Goal: Transaction & Acquisition: Purchase product/service

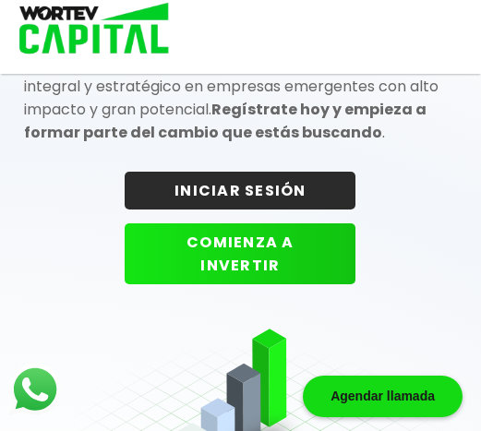
scroll to position [184, 0]
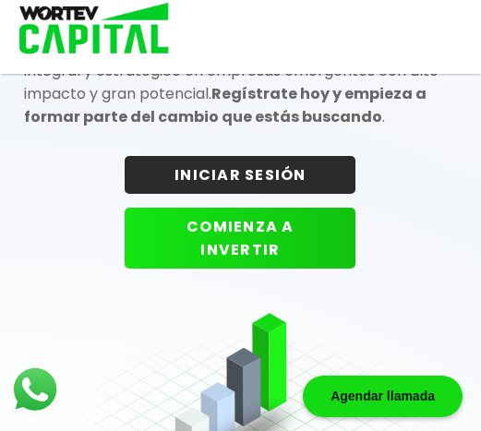
click at [250, 174] on button "INICIAR SESIÓN" at bounding box center [240, 175] width 231 height 38
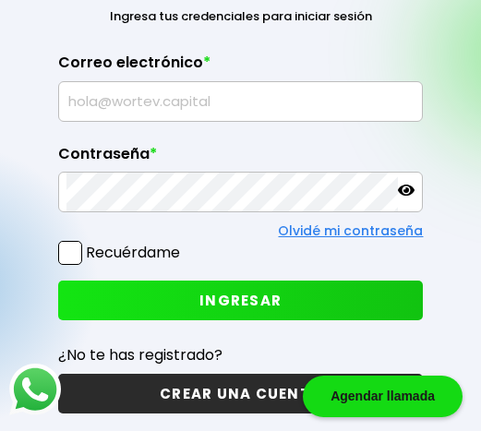
scroll to position [92, 0]
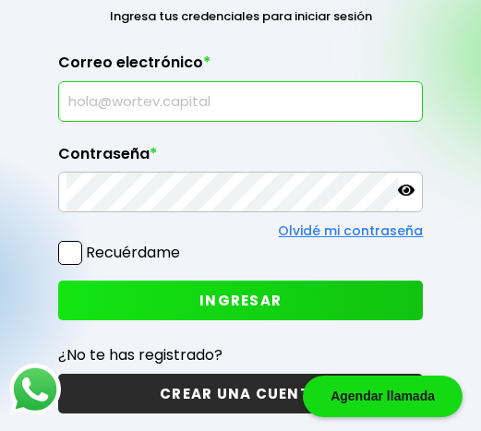
click at [188, 101] on input "text" at bounding box center [240, 101] width 349 height 39
type input "[EMAIL_ADDRESS][DOMAIN_NAME]"
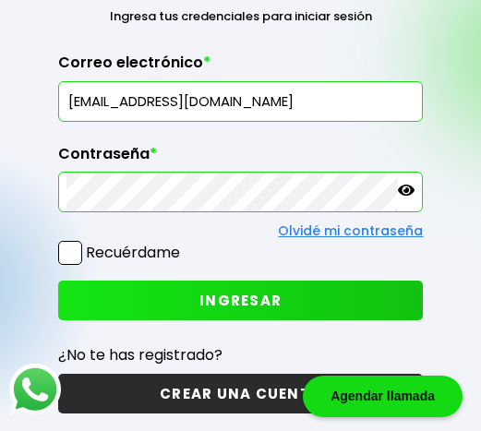
click at [223, 305] on span "INGRESAR" at bounding box center [240, 300] width 82 height 19
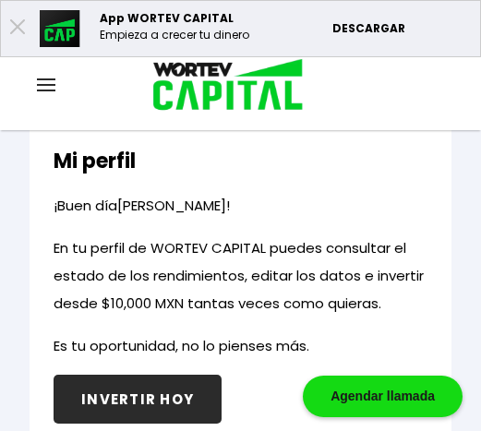
scroll to position [922, 0]
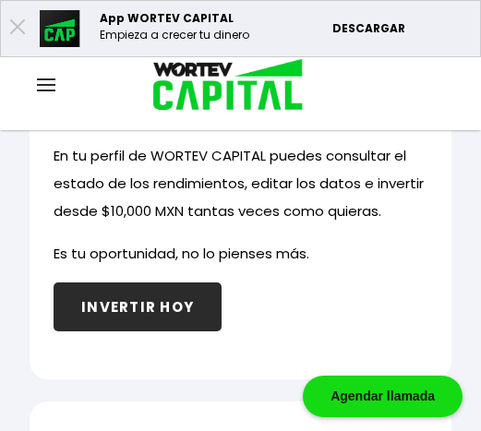
click at [143, 305] on button "INVERTIR HOY" at bounding box center [138, 306] width 168 height 49
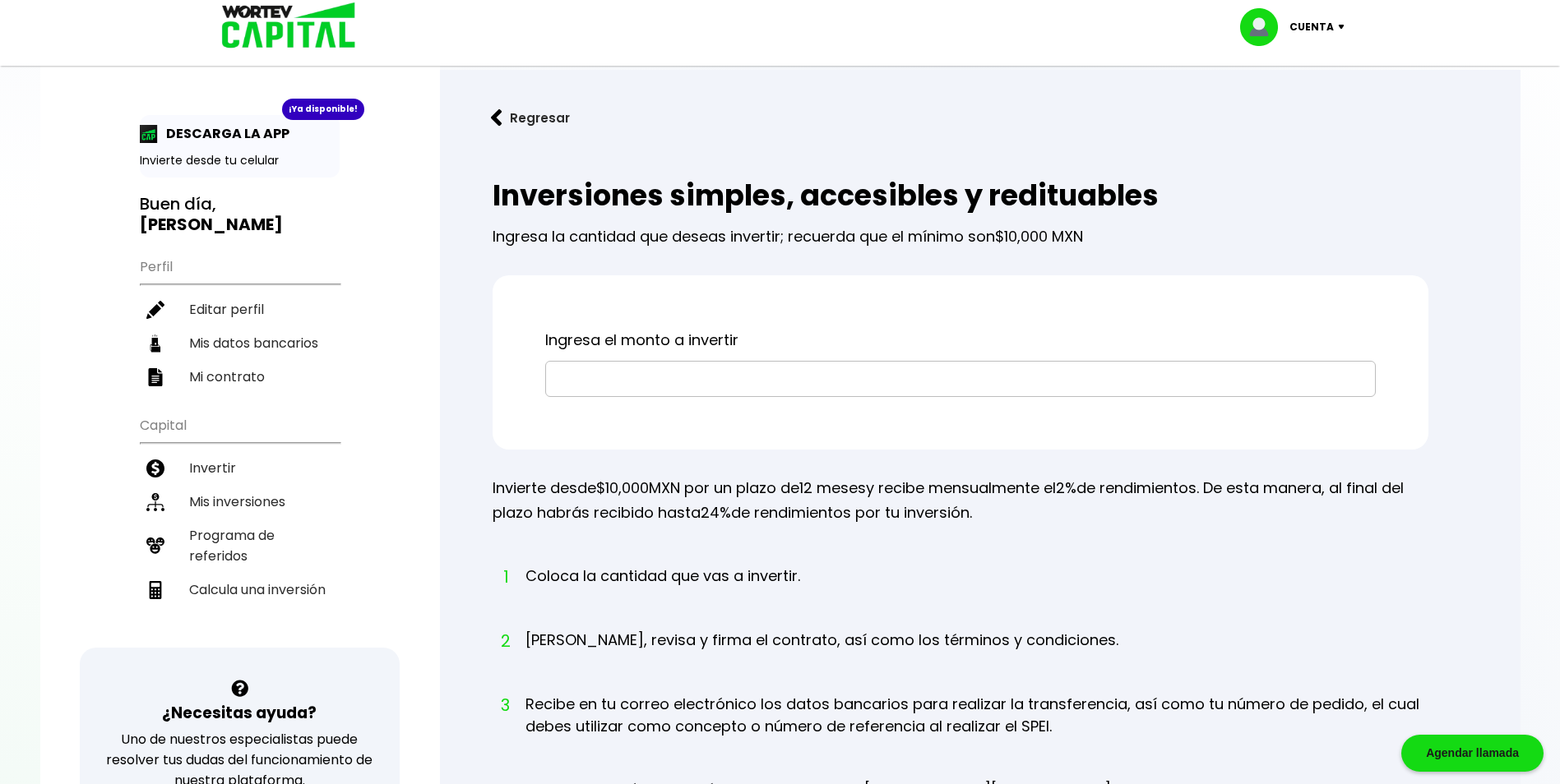
click at [440, 377] on input "text" at bounding box center [960, 379] width 816 height 35
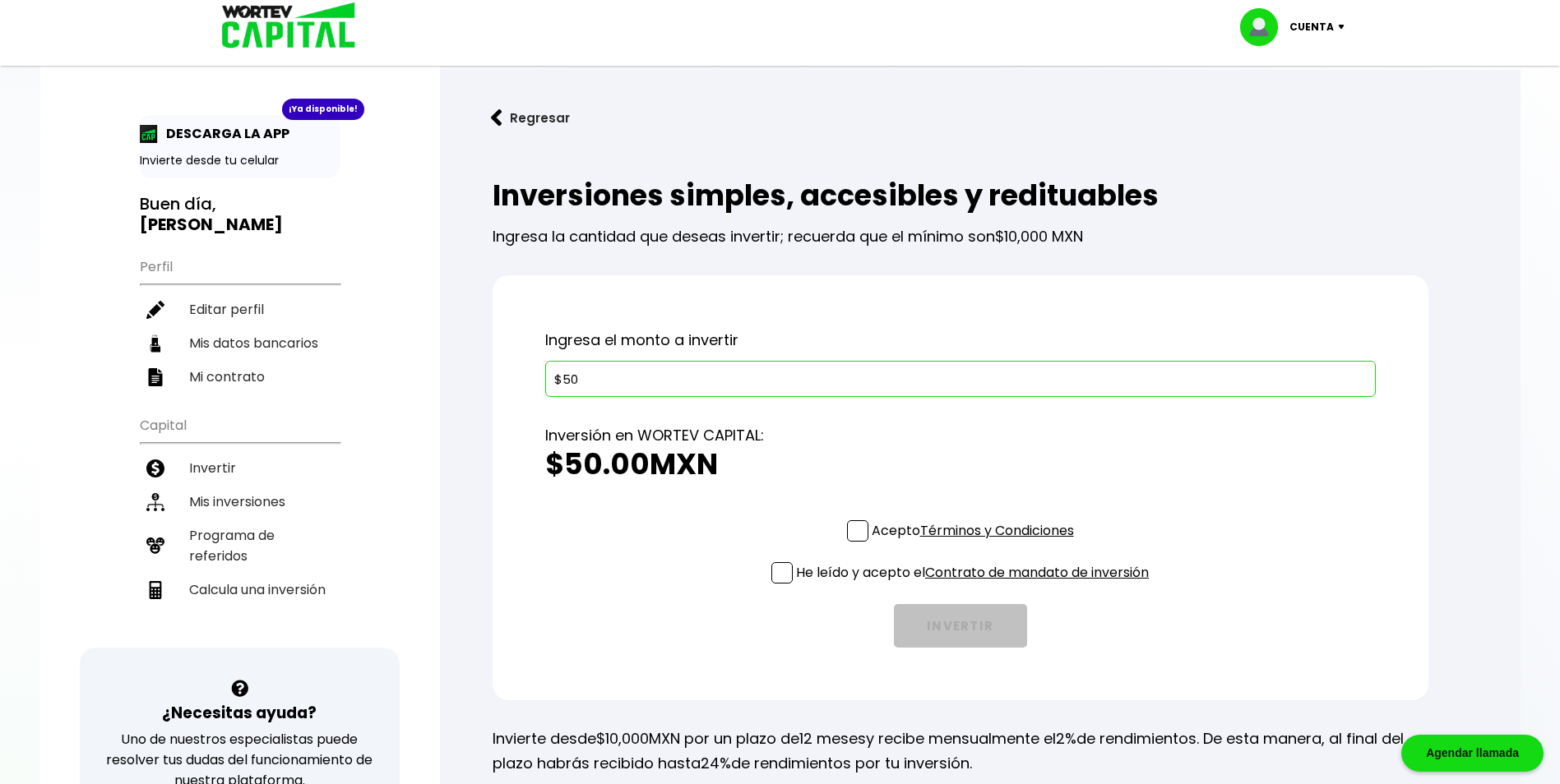
type input "$50,000"
click at [440, 383] on span at bounding box center [858, 531] width 21 height 21
click at [440, 383] on input "Acepto Términos y Condiciones" at bounding box center [976, 543] width 0 height 0
click at [440, 383] on span at bounding box center [782, 573] width 21 height 21
click at [440, 383] on input "He leído y acepto el Contrato de mandato de inversión" at bounding box center [976, 585] width 0 height 0
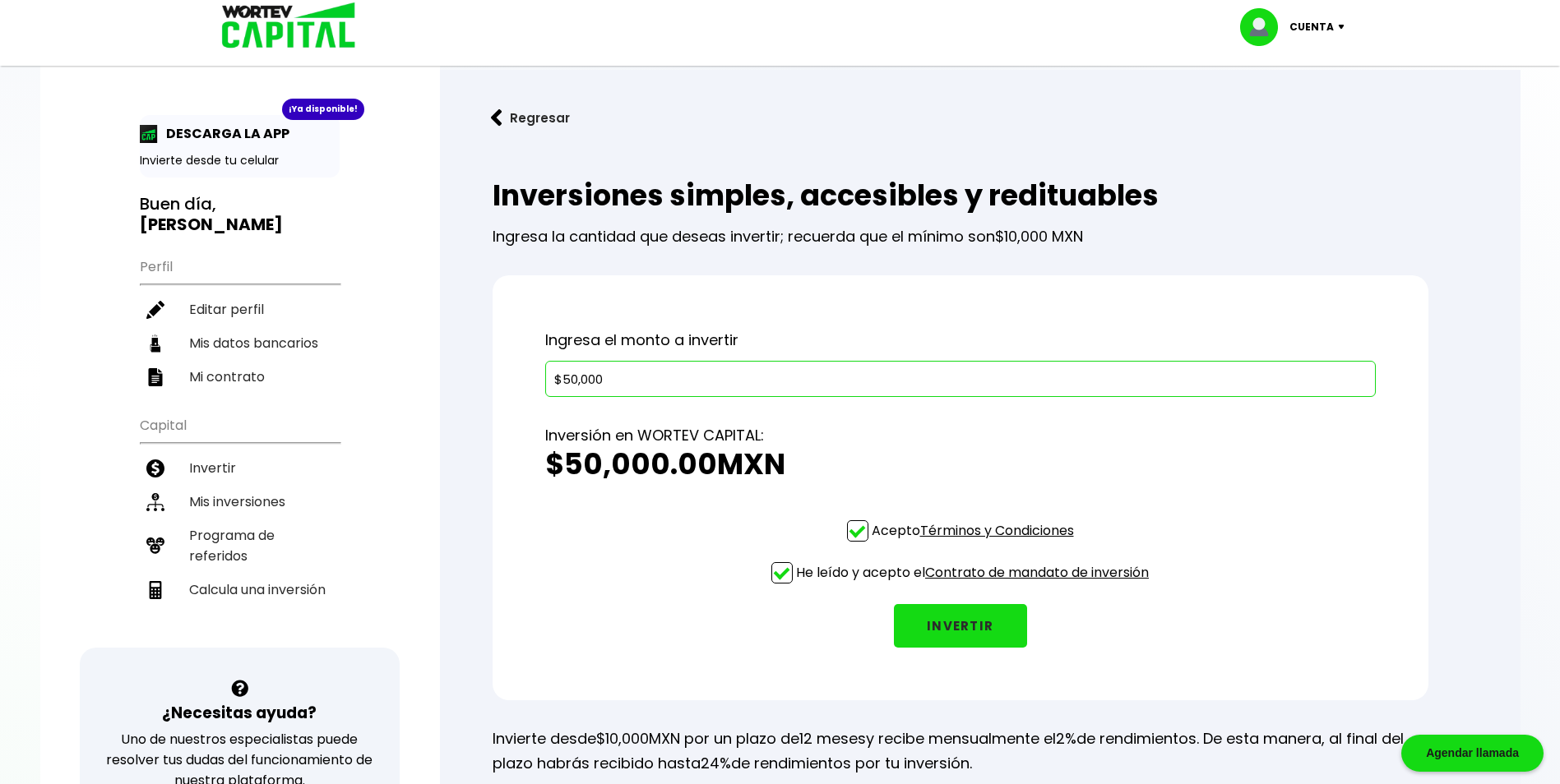
click at [440, 383] on button "INVERTIR" at bounding box center [960, 625] width 133 height 44
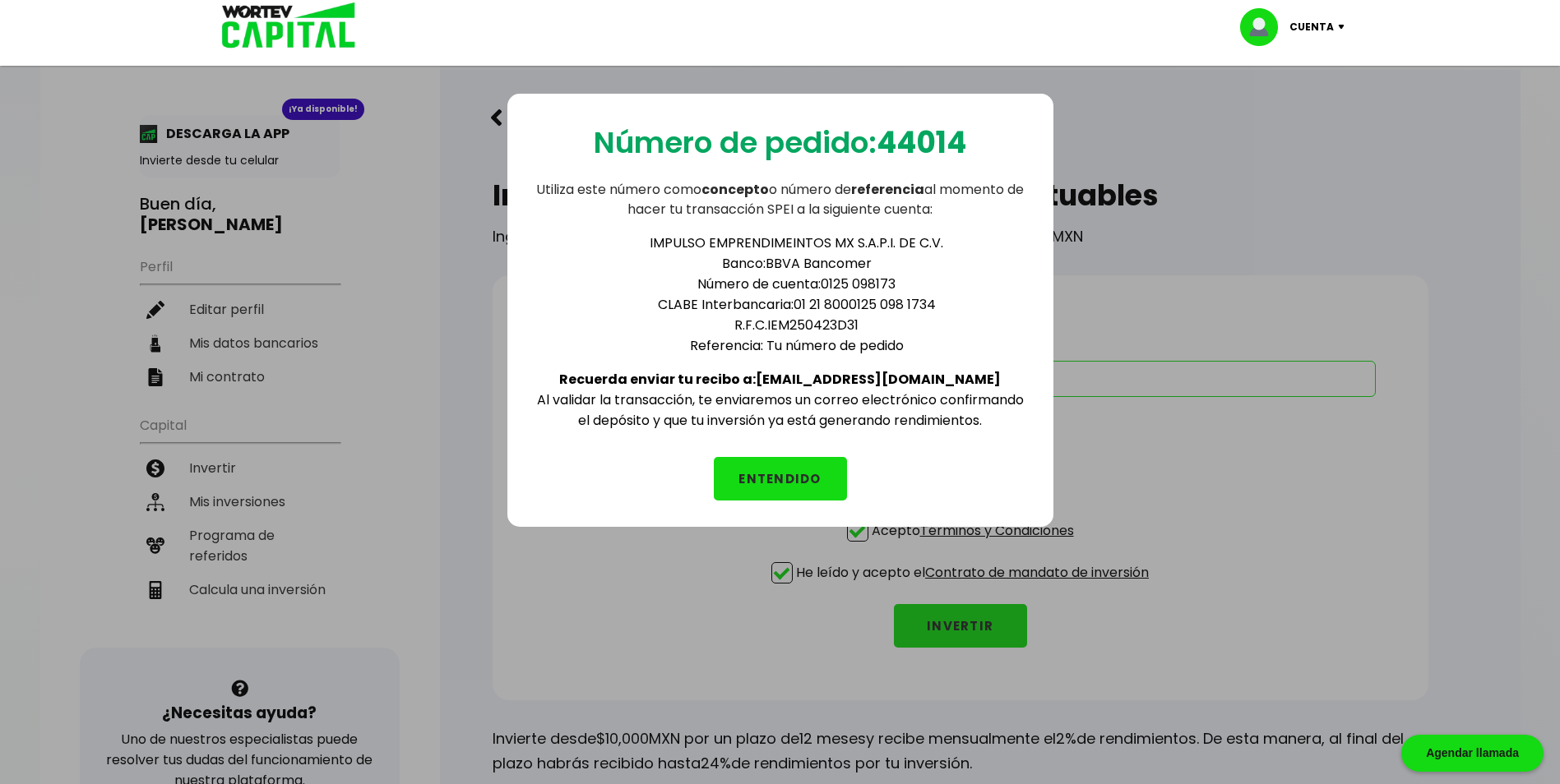
click at [440, 383] on button "ENTENDIDO" at bounding box center [780, 478] width 133 height 44
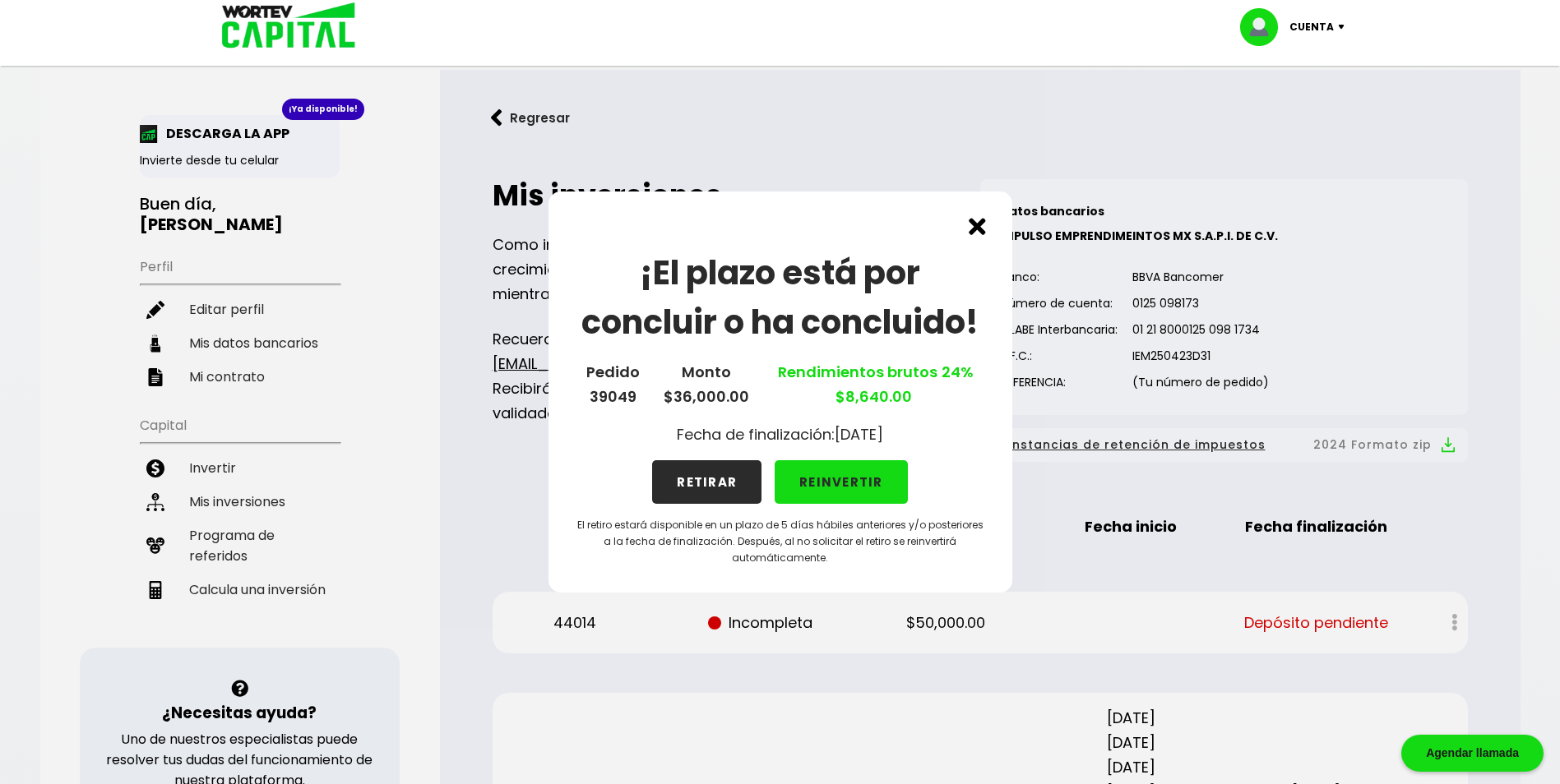
click at [440, 383] on button "REINVERTIR" at bounding box center [841, 482] width 133 height 44
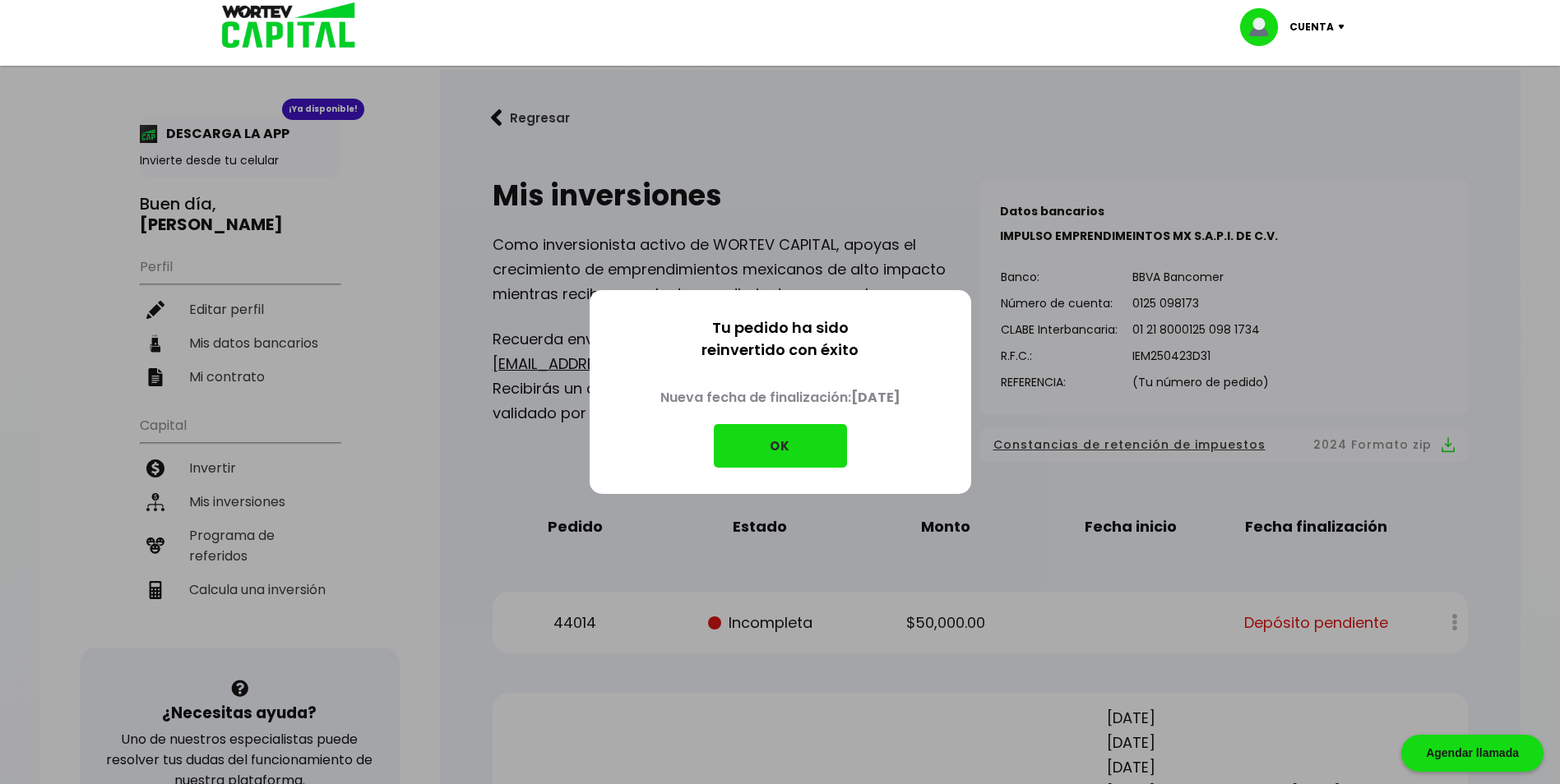
click at [440, 383] on button "OK" at bounding box center [780, 445] width 133 height 44
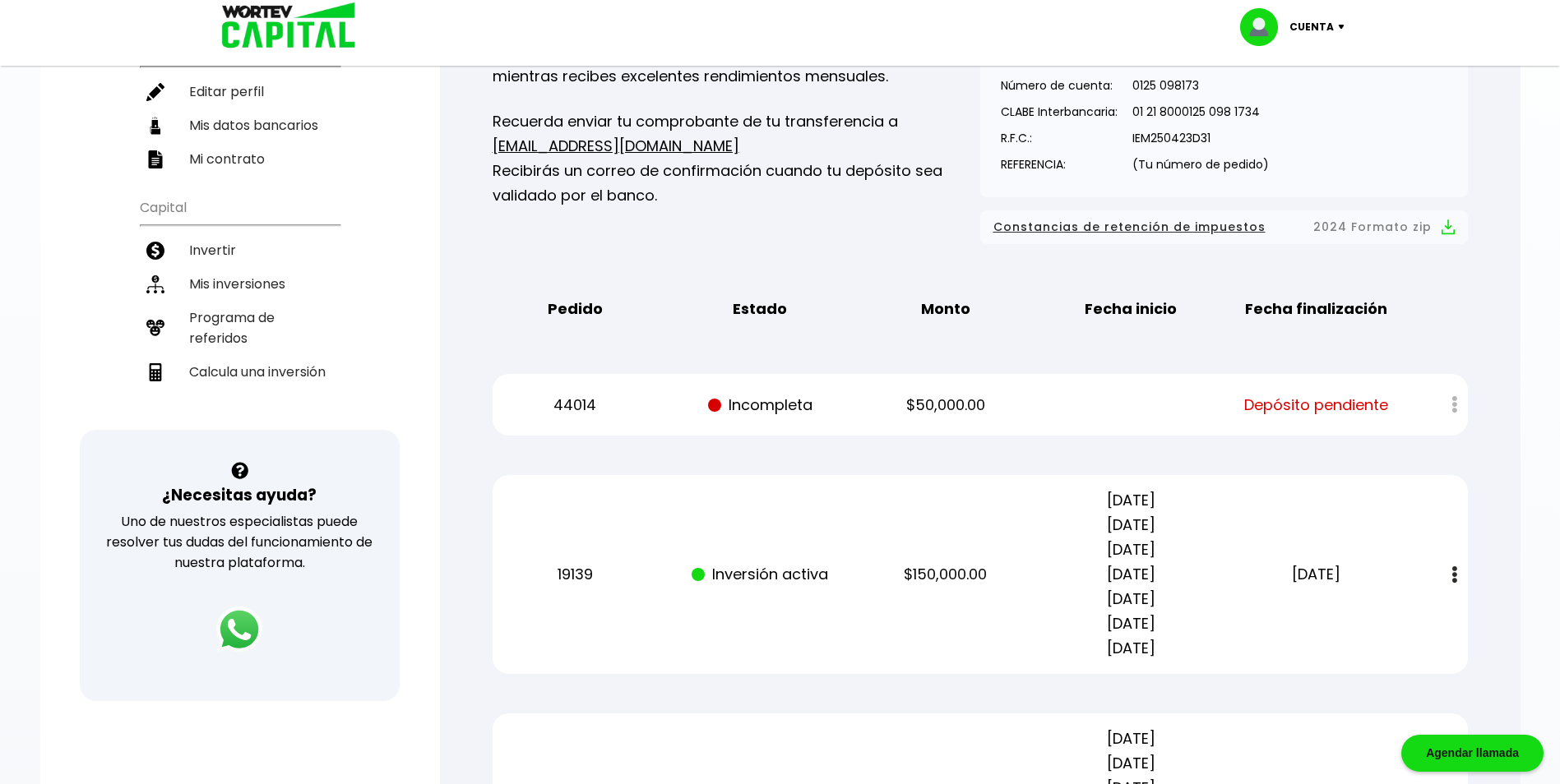
scroll to position [247, 0]
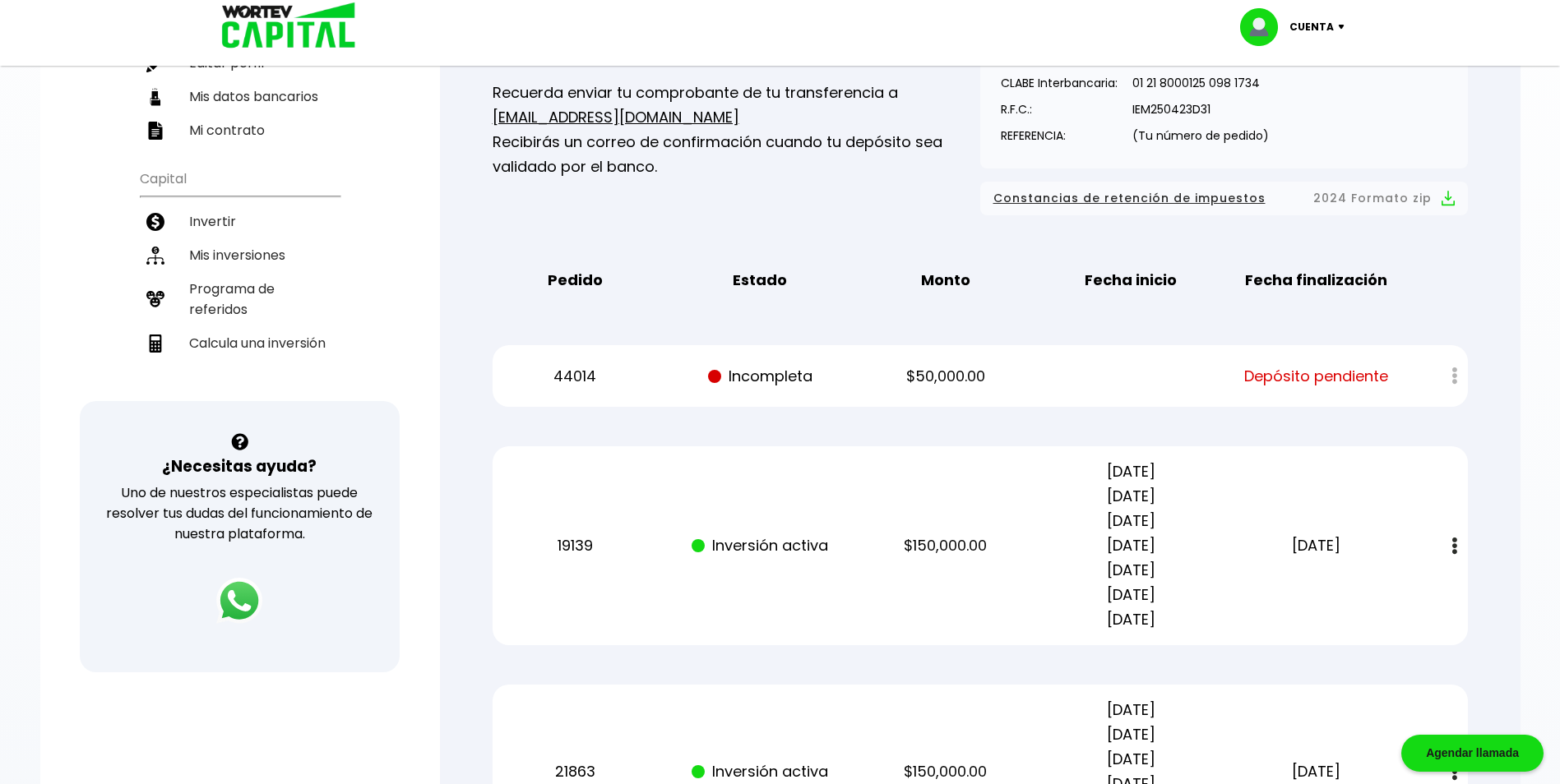
click at [440, 29] on div "Cuenta" at bounding box center [1298, 27] width 116 height 37
click at [440, 109] on li "Cerrar sesión" at bounding box center [1294, 110] width 132 height 34
